Goal: Task Accomplishment & Management: Use online tool/utility

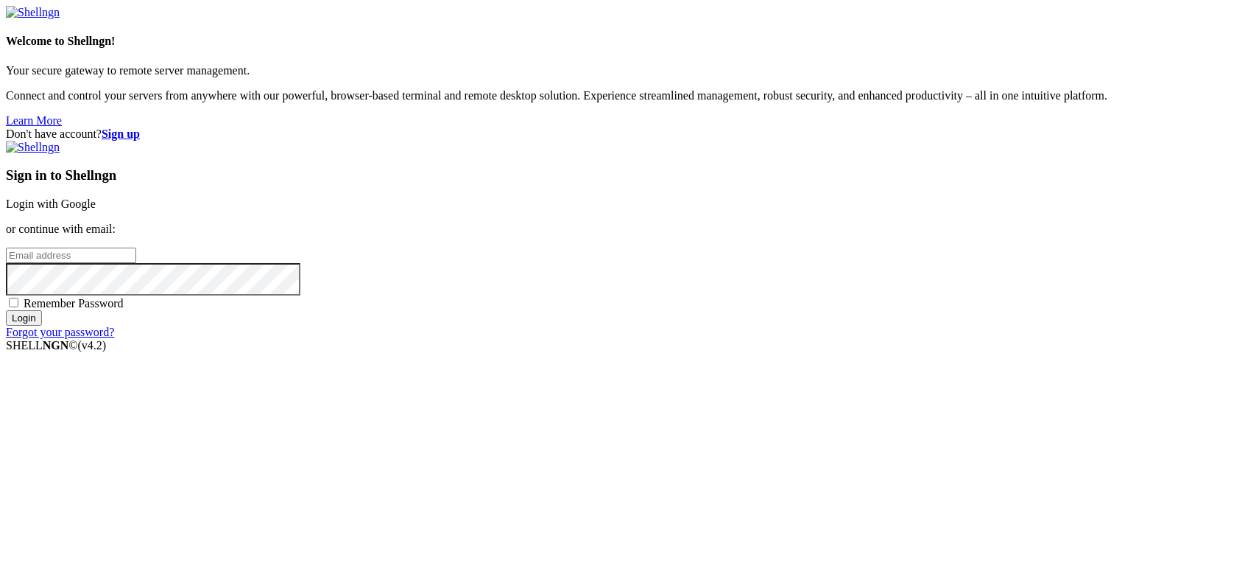
click at [140, 127] on strong "Sign up" at bounding box center [121, 133] width 38 height 13
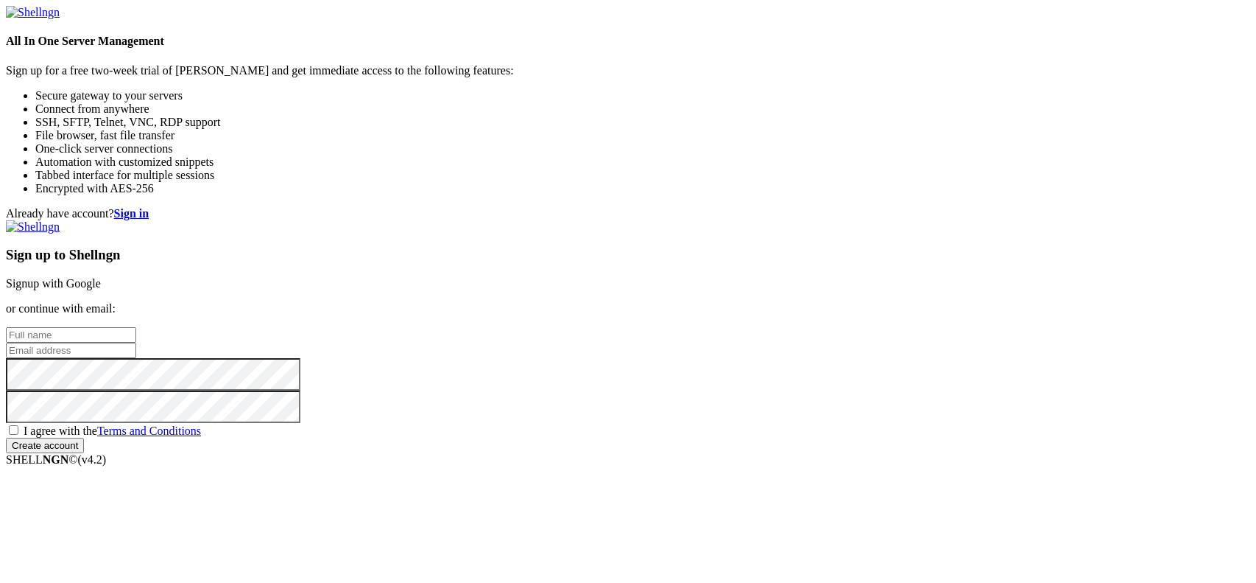
click at [101, 277] on link "Signup with Google" at bounding box center [53, 283] width 95 height 13
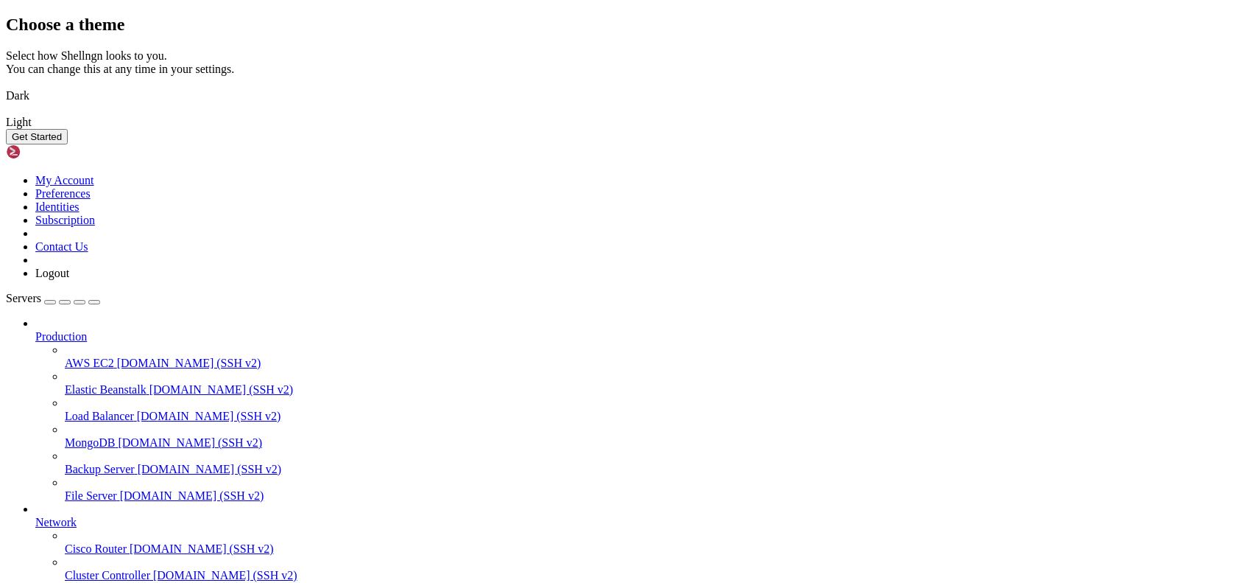
click at [6, 86] on img at bounding box center [6, 86] width 0 height 0
click at [68, 144] on button "Get Started" at bounding box center [37, 136] width 62 height 15
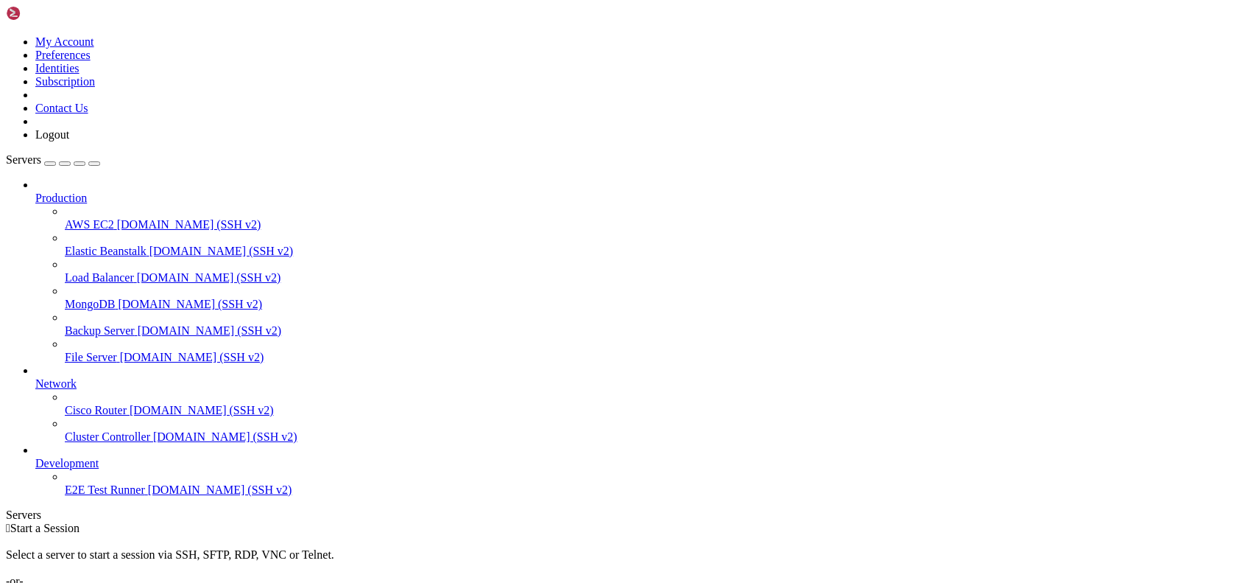
click at [134, 271] on span "Load Balancer" at bounding box center [99, 277] width 69 height 13
drag, startPoint x: 0, startPoint y: 125, endPoint x: 15, endPoint y: 125, distance: 14.7
click at [65, 205] on div at bounding box center [658, 211] width 1186 height 13
click at [680, 582] on link "Add Server" at bounding box center [628, 594] width 1245 height 13
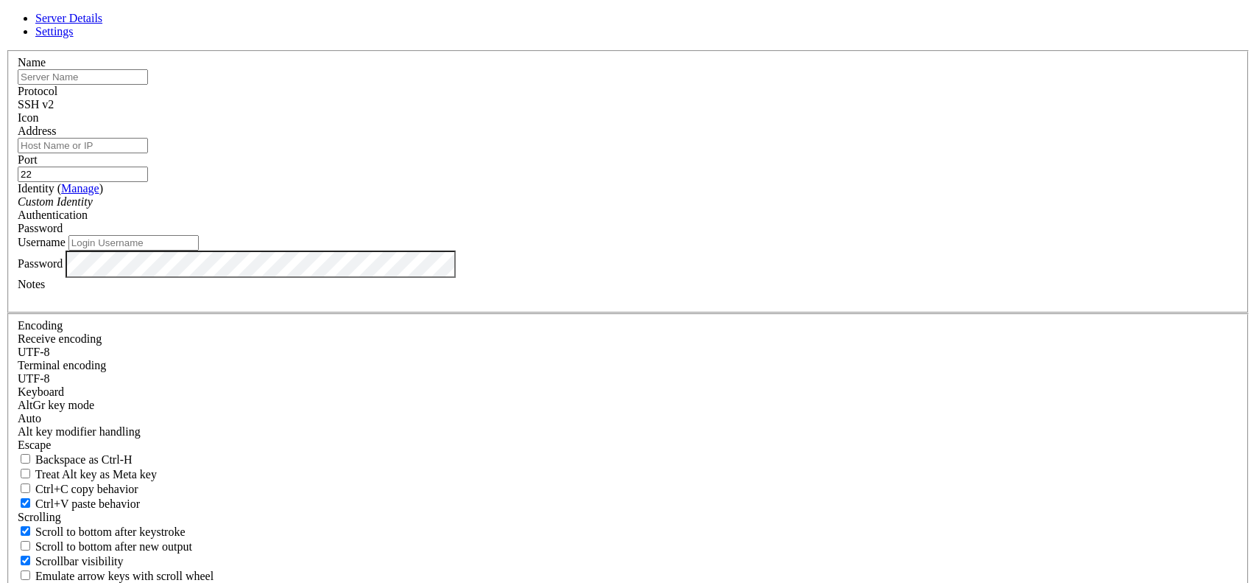
click at [278, 95] on div "Server Details Settings Name Protocol SSH v2 Icon" at bounding box center [628, 316] width 1245 height 608
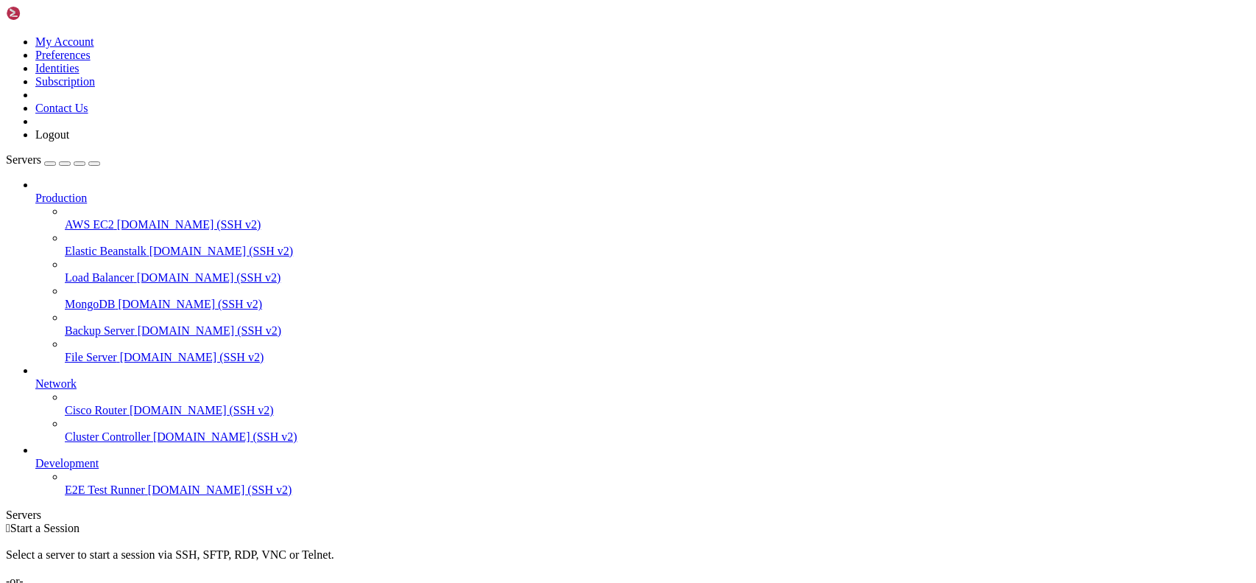
click at [77, 377] on span "Network" at bounding box center [55, 383] width 41 height 13
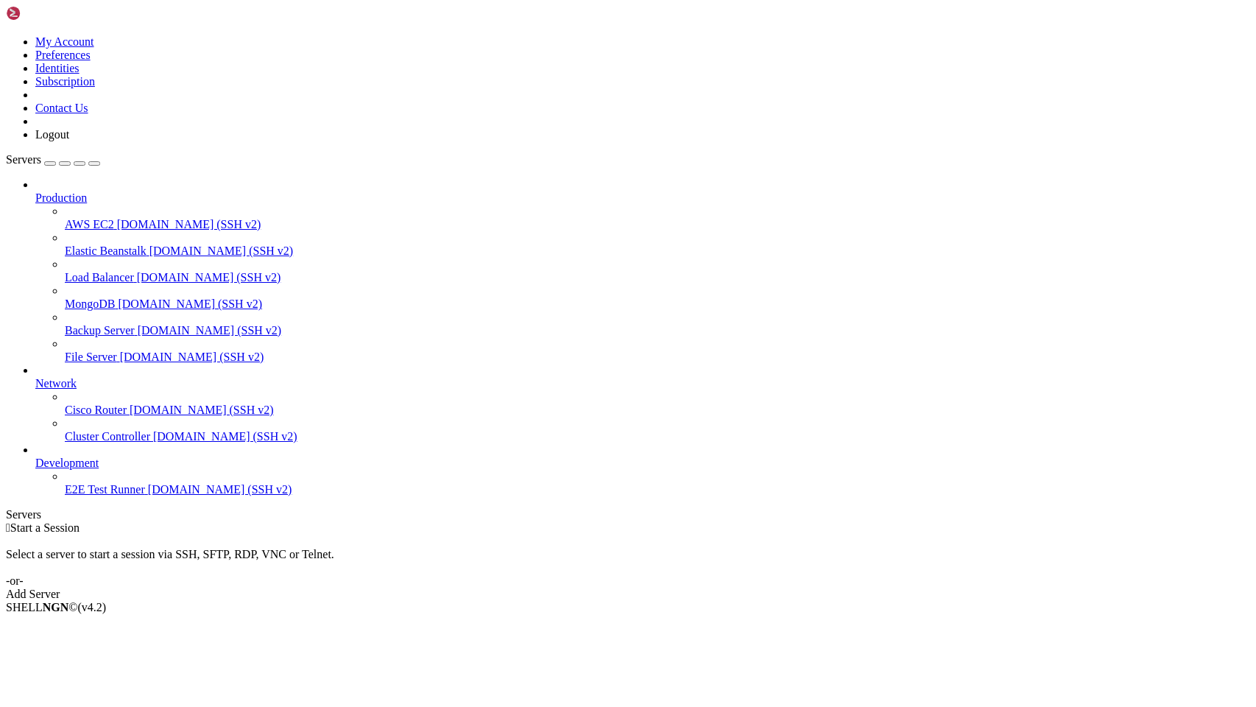
click at [72, 218] on link "AWS EC2 [DOMAIN_NAME] (SSH v2)" at bounding box center [658, 224] width 1186 height 13
click at [71, 245] on span "Elastic Beanstalk" at bounding box center [106, 251] width 82 height 13
click at [137, 271] on span "[DOMAIN_NAME] (SSH v2)" at bounding box center [209, 277] width 144 height 13
click at [118, 298] on span "[DOMAIN_NAME] (SSH v2)" at bounding box center [190, 304] width 144 height 13
click at [117, 351] on span "File Server" at bounding box center [91, 357] width 52 height 13
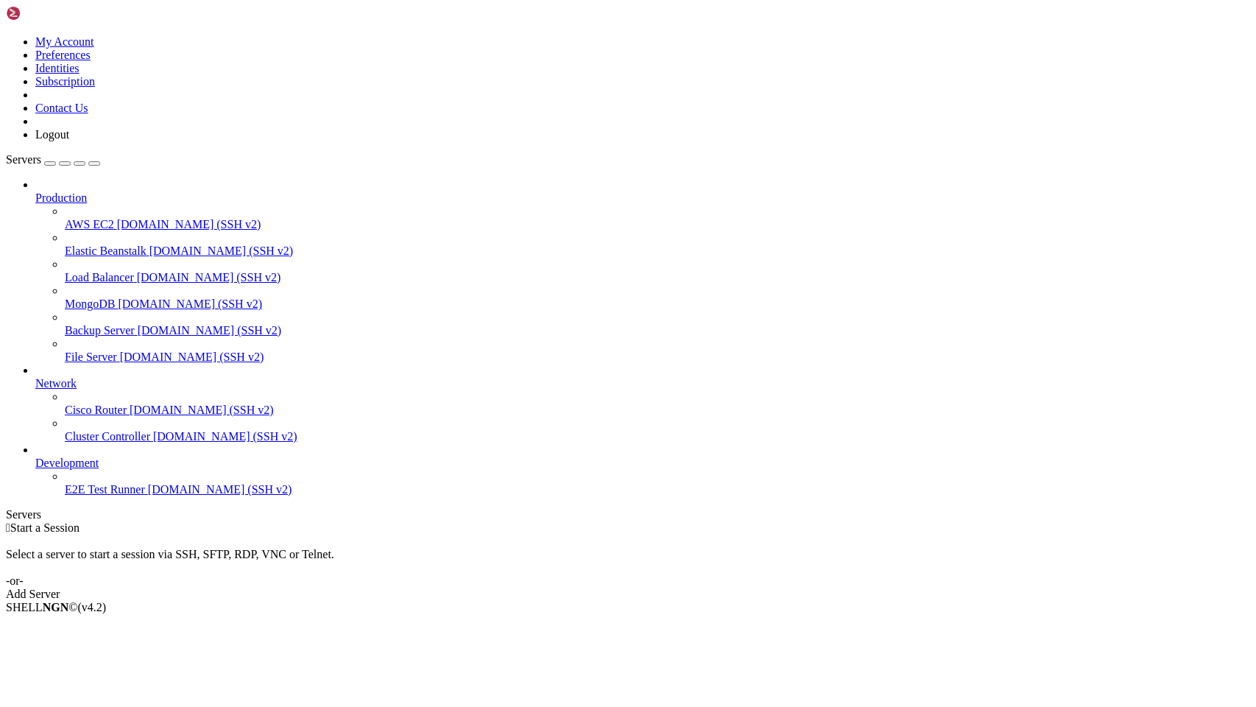
click at [116, 324] on span "Backup Server" at bounding box center [100, 330] width 70 height 13
click at [118, 218] on span "[DOMAIN_NAME] (SSH v2)" at bounding box center [189, 224] width 144 height 13
click at [756, 582] on link "Add Server" at bounding box center [628, 594] width 1245 height 13
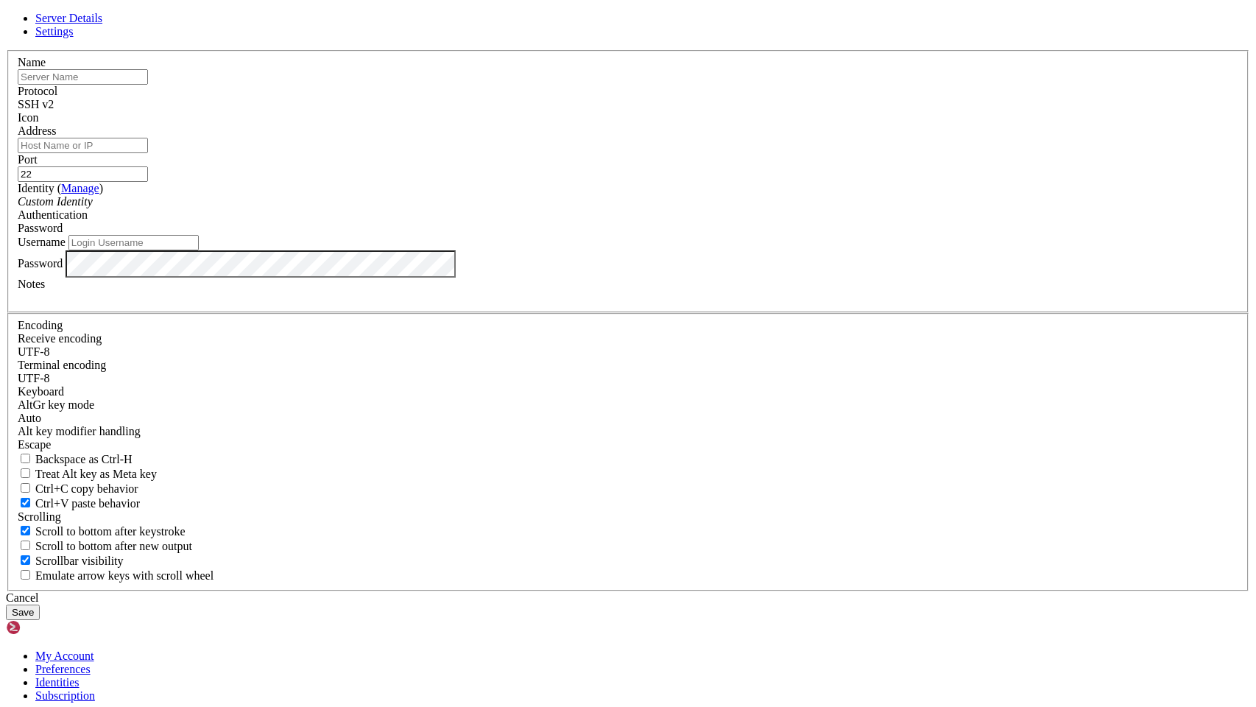
click at [148, 85] on input "text" at bounding box center [83, 76] width 130 height 15
click at [813, 124] on div at bounding box center [628, 124] width 1221 height 0
click at [148, 182] on input "22" at bounding box center [83, 173] width 130 height 15
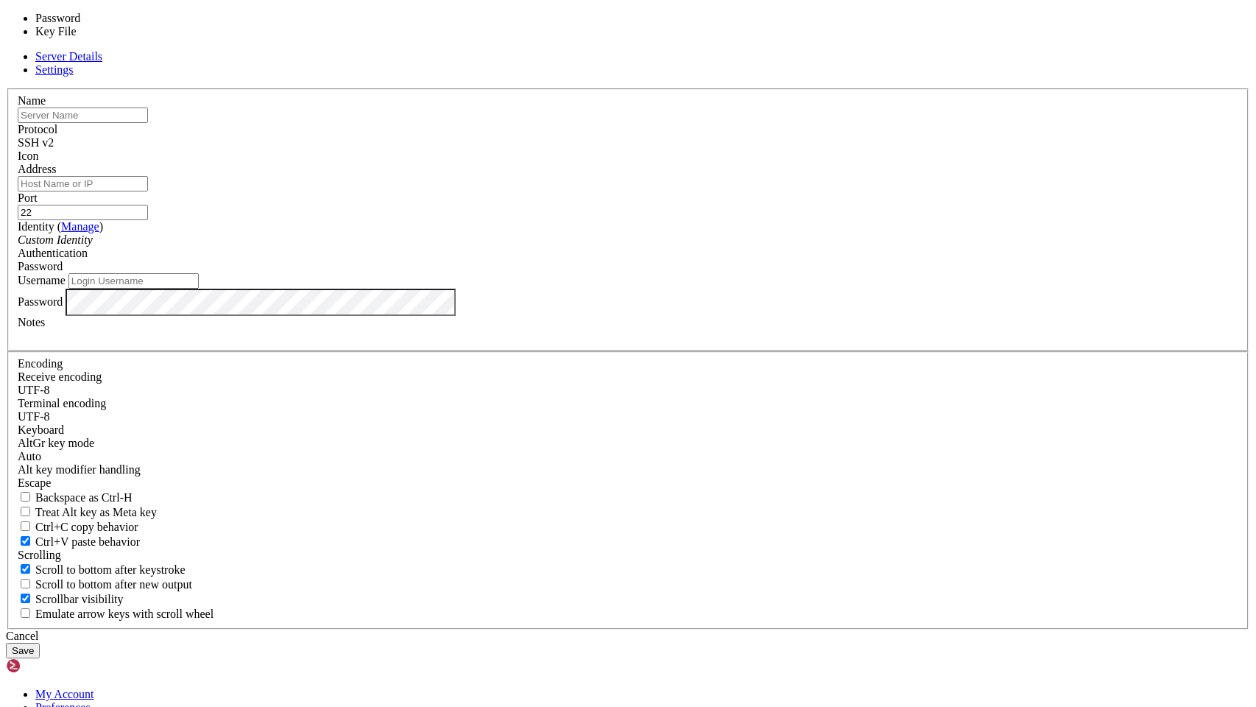
click at [63, 272] on span "Password" at bounding box center [40, 266] width 45 height 13
click at [199, 289] on input "Username" at bounding box center [133, 280] width 130 height 15
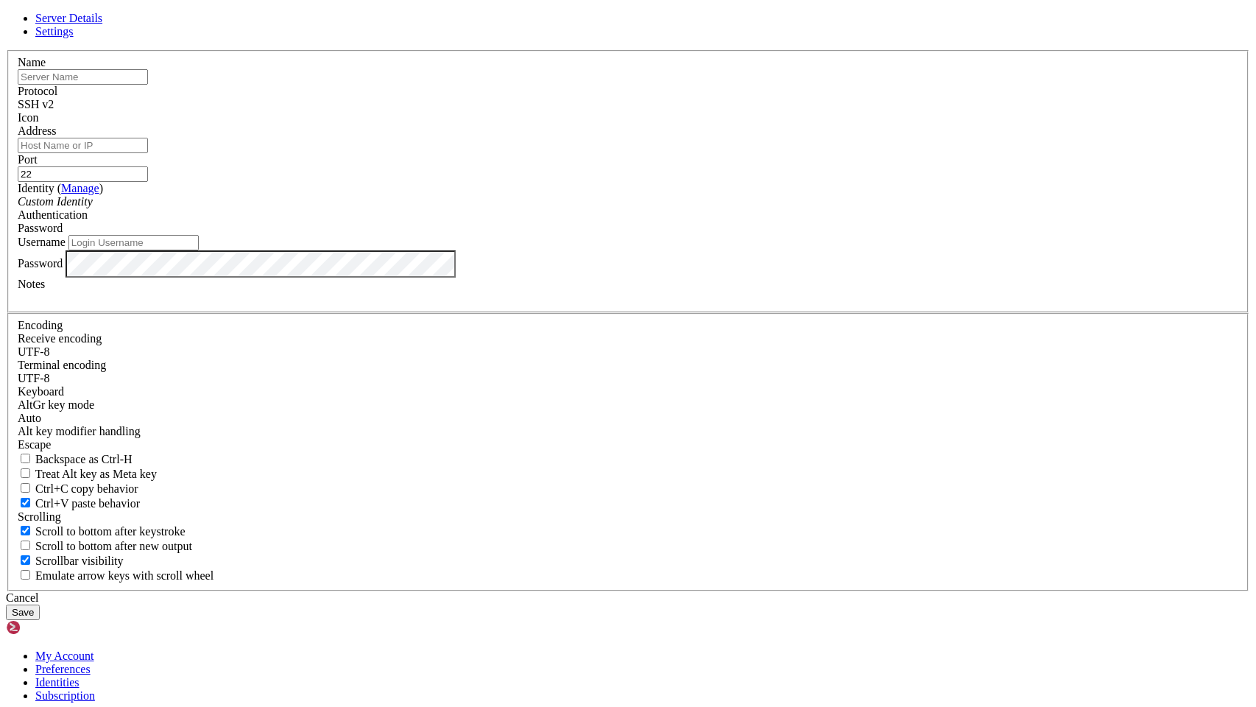
click at [697, 582] on div "Cancel" at bounding box center [628, 597] width 1245 height 13
